Goal: Information Seeking & Learning: Learn about a topic

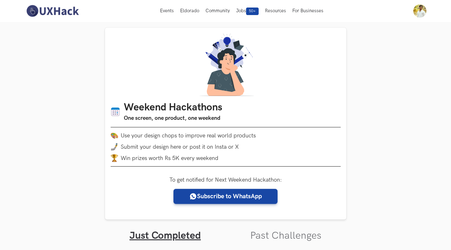
click at [57, 13] on img at bounding box center [52, 10] width 56 height 13
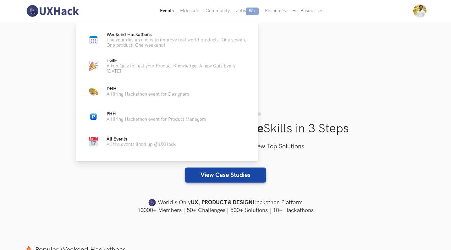
click at [168, 11] on button "Events Live" at bounding box center [167, 11] width 20 height 22
click at [166, 13] on button "Events Live" at bounding box center [167, 11] width 20 height 22
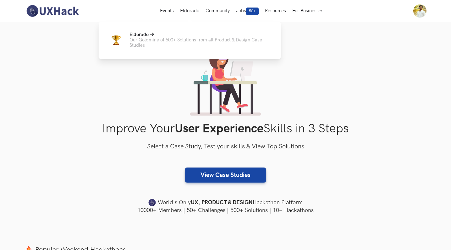
click at [189, 39] on p "Our Goldmine of 500+ Solutions from all Product & Design Case Studies" at bounding box center [199, 42] width 141 height 11
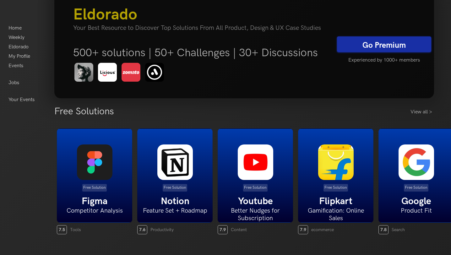
scroll to position [42, 0]
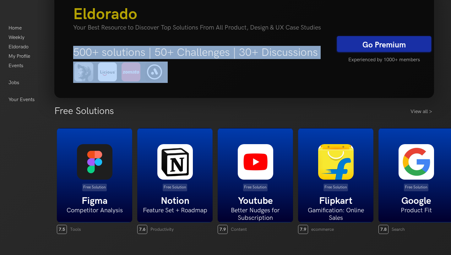
drag, startPoint x: 73, startPoint y: 53, endPoint x: 252, endPoint y: 68, distance: 179.6
click at [252, 68] on div "500+ solutions | 50+ Challenges | 30+ Discussions" at bounding box center [200, 64] width 254 height 37
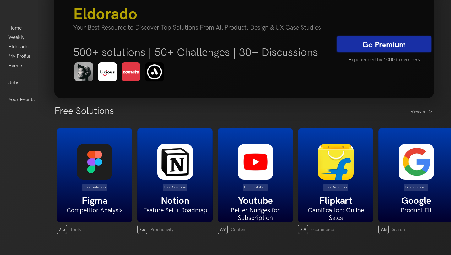
click at [242, 77] on div "500+ solutions | 50+ Challenges | 30+ Discussions" at bounding box center [200, 64] width 254 height 37
click at [200, 52] on h5 "500+ solutions | 50+ Challenges | 30+ Discussions" at bounding box center [200, 52] width 254 height 13
click at [202, 81] on div "500+ solutions | 50+ Challenges | 30+ Discussions" at bounding box center [200, 64] width 254 height 37
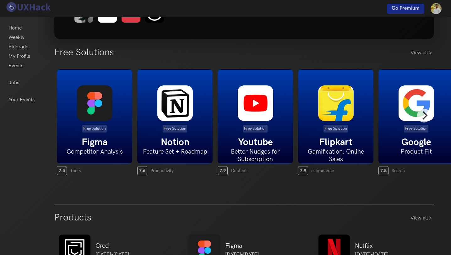
scroll to position [100, 0]
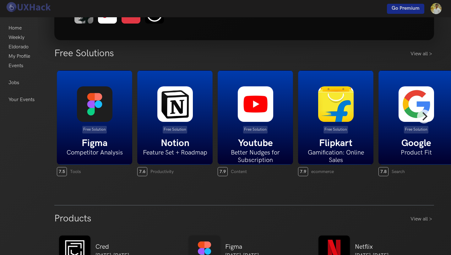
click at [111, 111] on img at bounding box center [94, 103] width 35 height 35
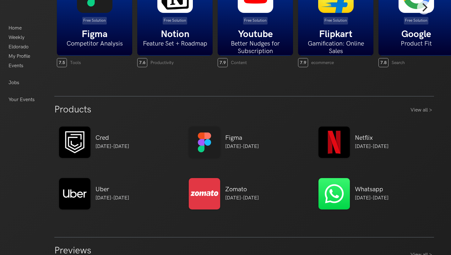
scroll to position [0, 0]
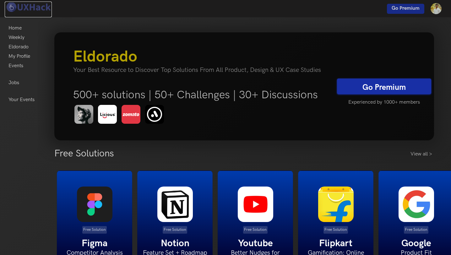
click at [22, 7] on img at bounding box center [28, 7] width 47 height 11
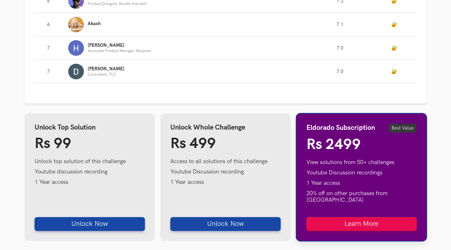
scroll to position [776, 0]
